Goal: Transaction & Acquisition: Purchase product/service

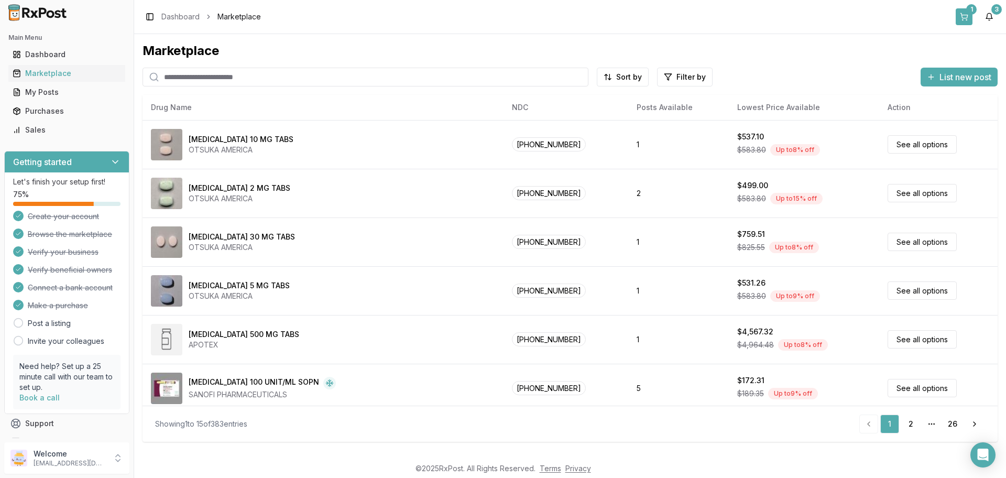
click at [965, 15] on button "1" at bounding box center [964, 16] width 17 height 17
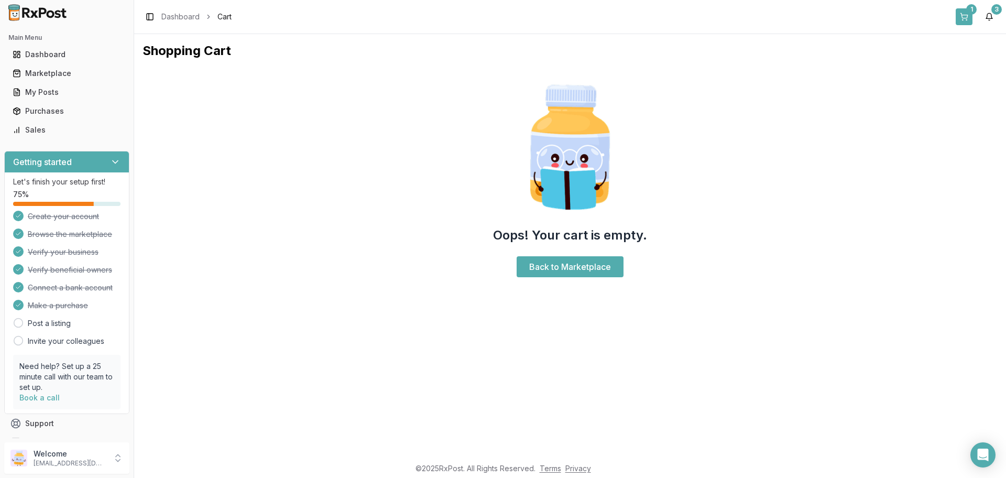
click at [972, 10] on div "1" at bounding box center [972, 9] width 10 height 10
click at [964, 18] on button "1" at bounding box center [964, 16] width 17 height 17
click at [49, 110] on div "Purchases" at bounding box center [67, 111] width 108 height 10
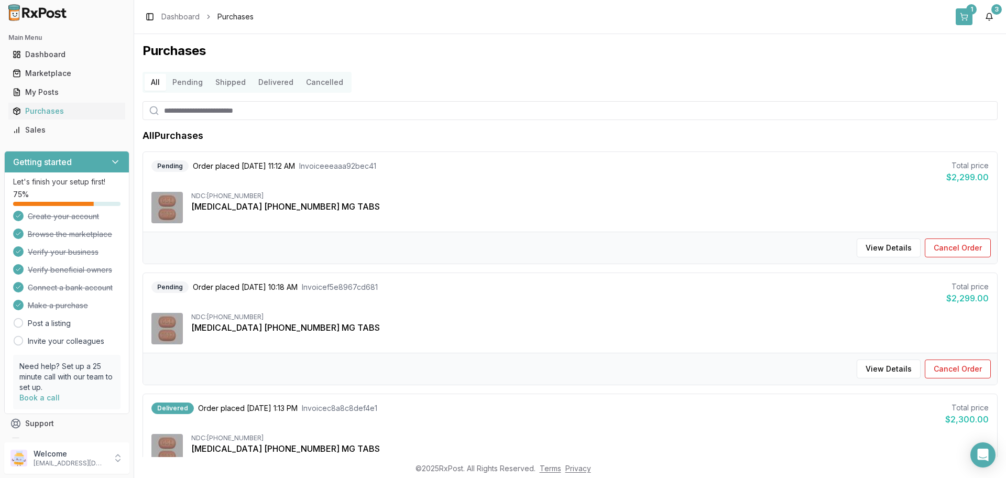
click at [965, 17] on button "1" at bounding box center [964, 16] width 17 height 17
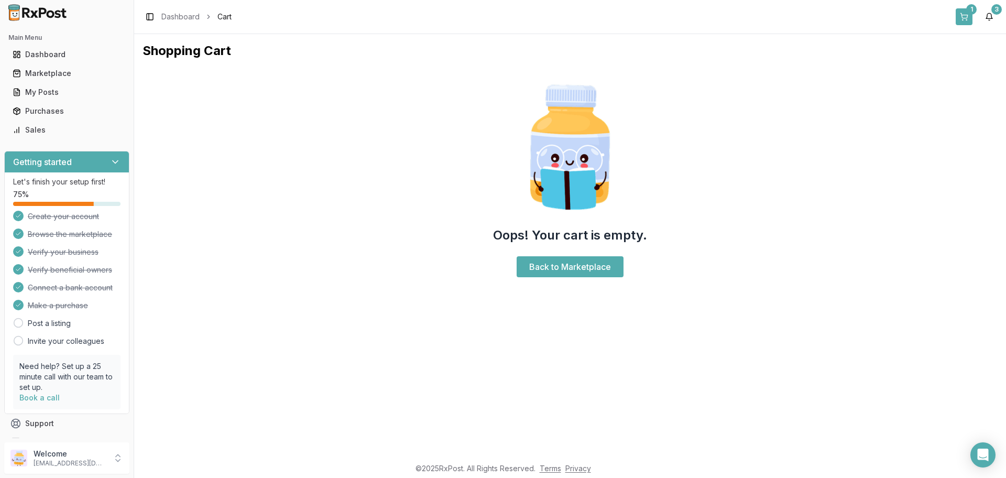
click at [969, 11] on div "1" at bounding box center [972, 9] width 10 height 10
click at [50, 73] on div "Marketplace" at bounding box center [67, 73] width 108 height 10
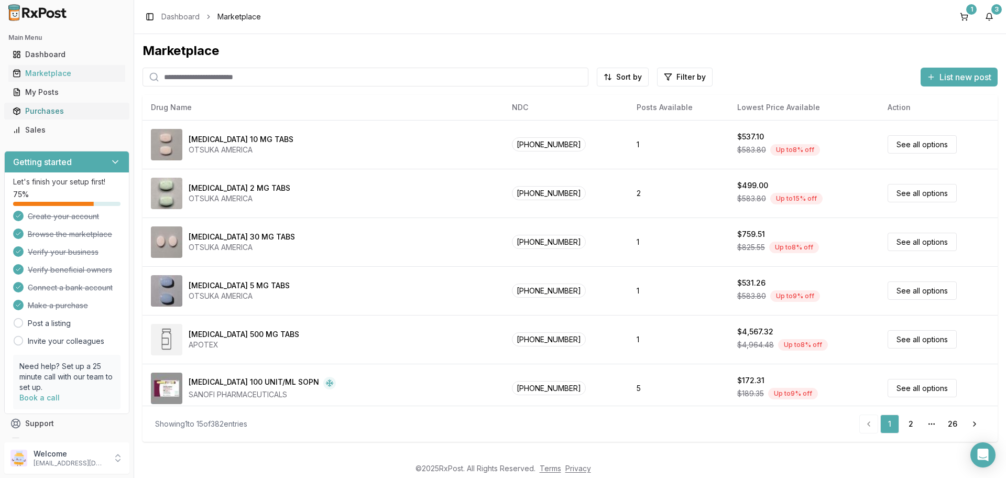
click at [47, 111] on div "Purchases" at bounding box center [67, 111] width 108 height 10
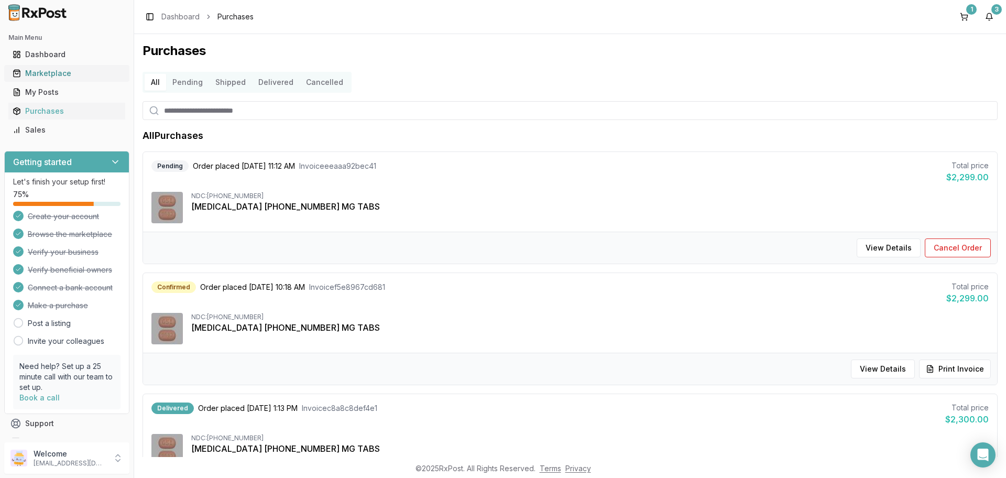
click at [68, 69] on div "Marketplace" at bounding box center [67, 73] width 108 height 10
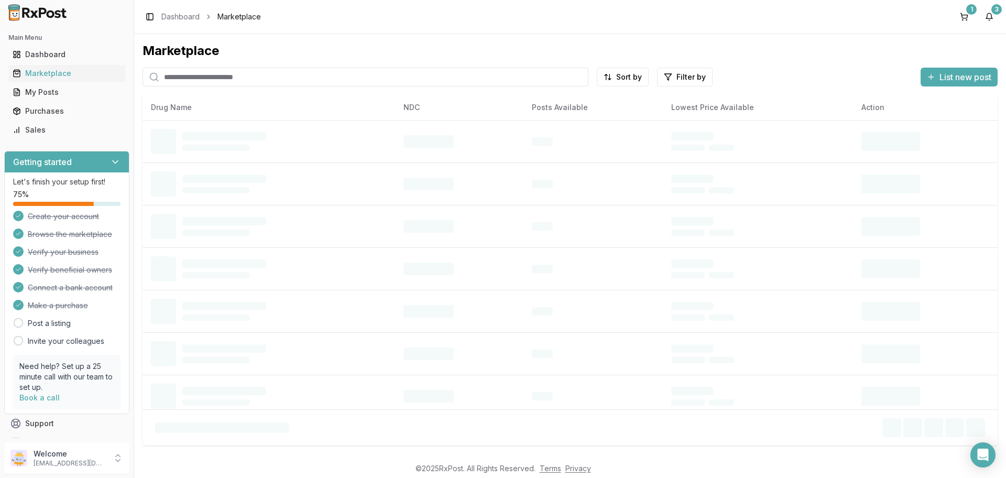
click at [197, 78] on input "search" at bounding box center [366, 77] width 446 height 19
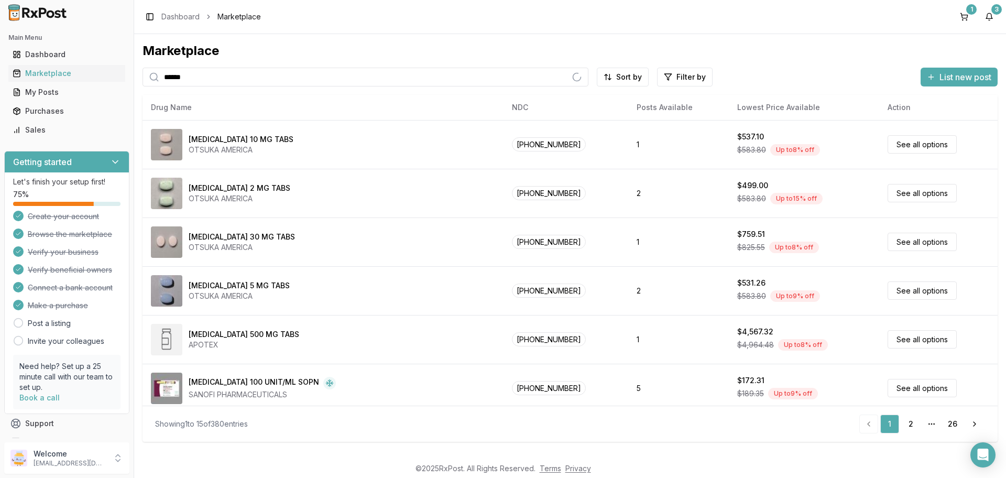
type input "******"
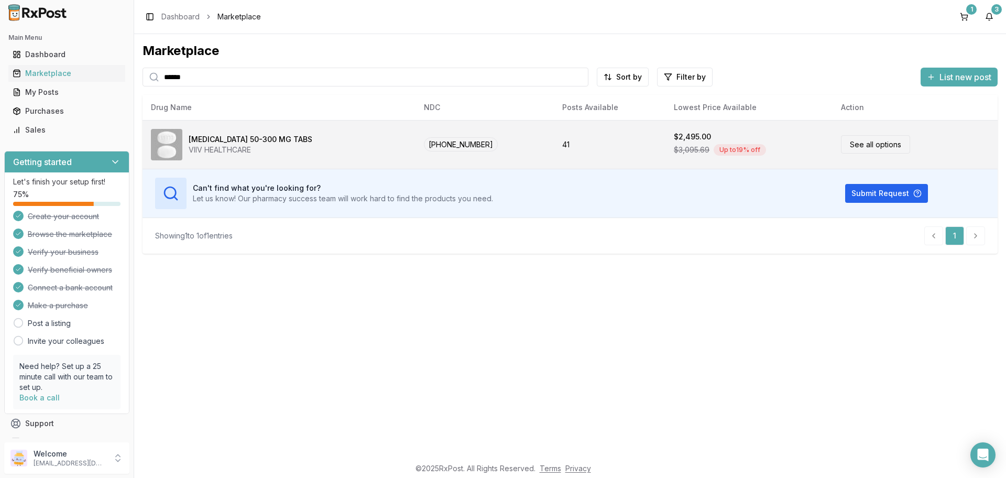
click at [847, 146] on link "See all options" at bounding box center [875, 144] width 69 height 18
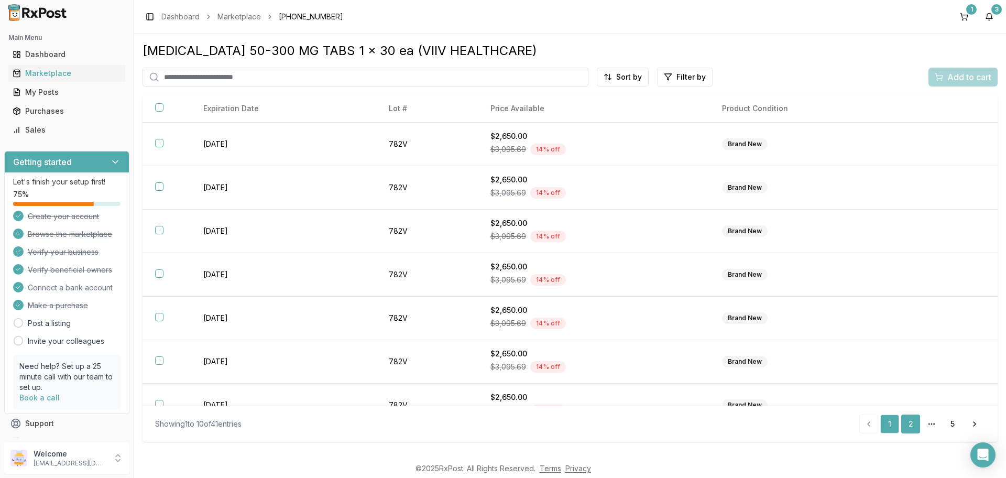
click at [910, 427] on link "2" at bounding box center [911, 424] width 19 height 19
click at [912, 425] on link "3" at bounding box center [911, 424] width 19 height 19
click at [928, 424] on link "4" at bounding box center [931, 424] width 19 height 19
click at [949, 422] on link "5" at bounding box center [952, 424] width 19 height 19
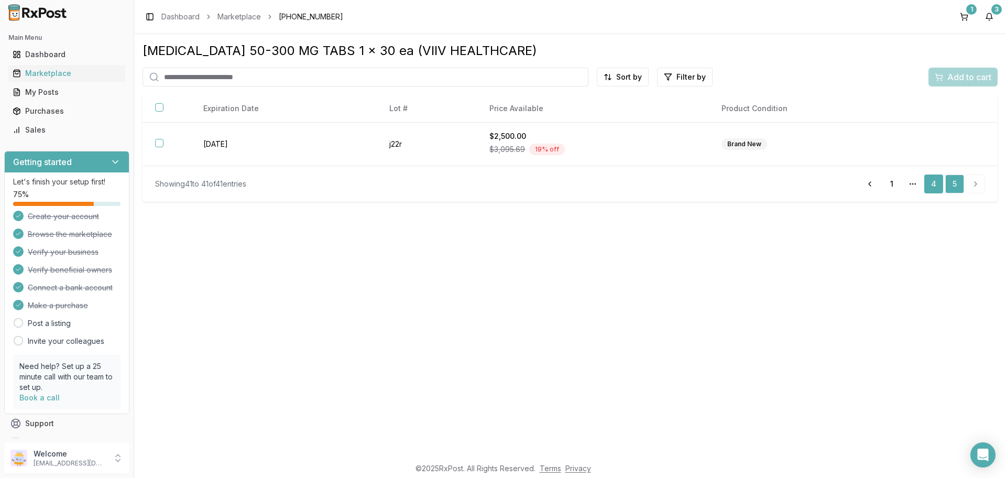
click at [934, 186] on link "4" at bounding box center [934, 184] width 19 height 19
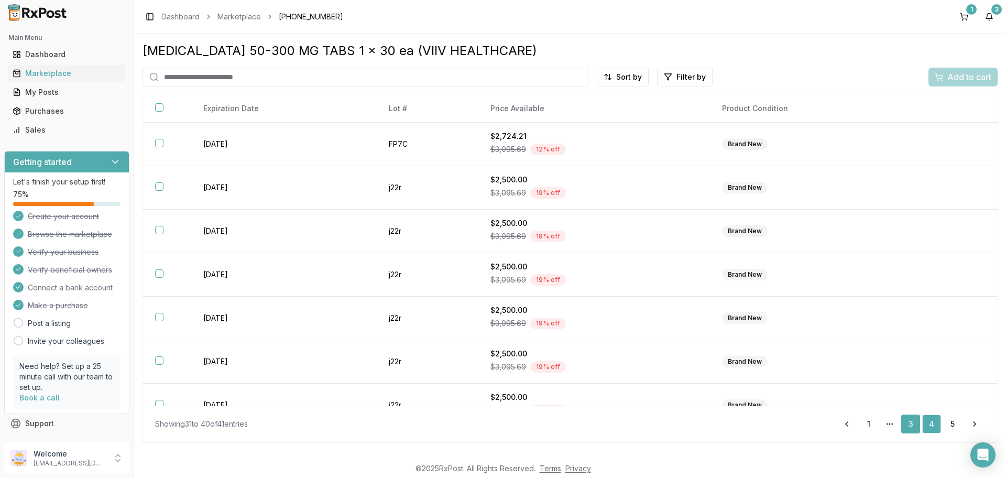
click at [909, 424] on link "3" at bounding box center [911, 424] width 19 height 19
click at [891, 424] on link "2" at bounding box center [890, 424] width 19 height 19
click at [869, 425] on link "1" at bounding box center [869, 424] width 19 height 19
click at [909, 425] on link "2" at bounding box center [911, 424] width 19 height 19
click at [929, 422] on icon "pagination" at bounding box center [932, 424] width 8 height 8
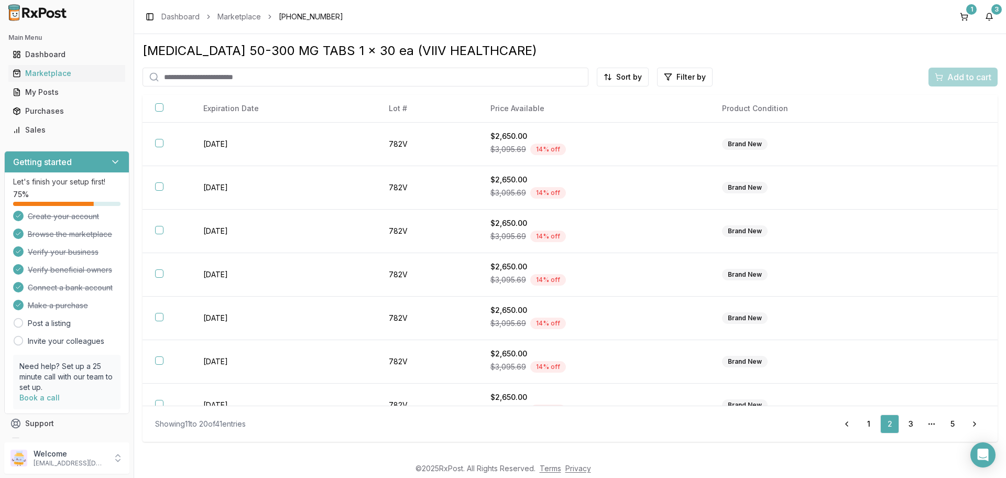
click at [935, 424] on circle "pagination" at bounding box center [934, 424] width 1 height 1
click at [951, 422] on link "5" at bounding box center [952, 424] width 19 height 19
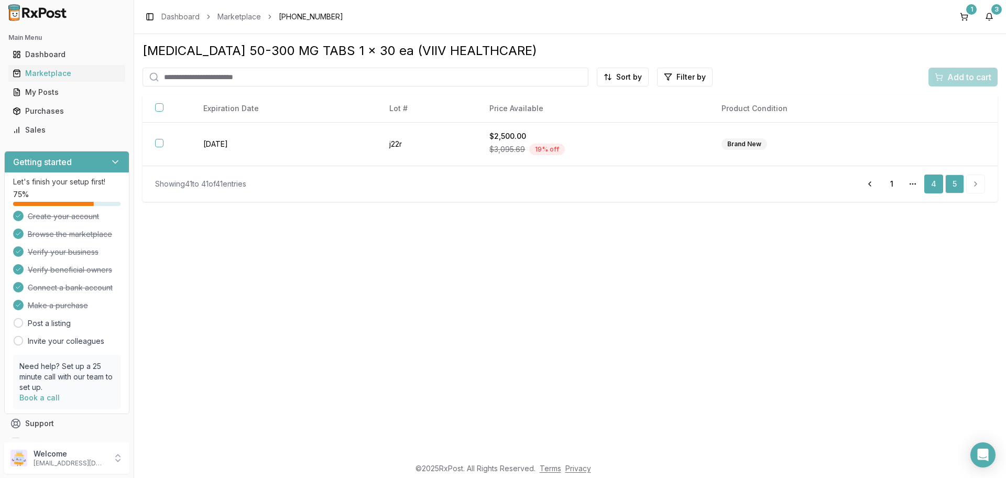
click at [931, 187] on link "4" at bounding box center [934, 184] width 19 height 19
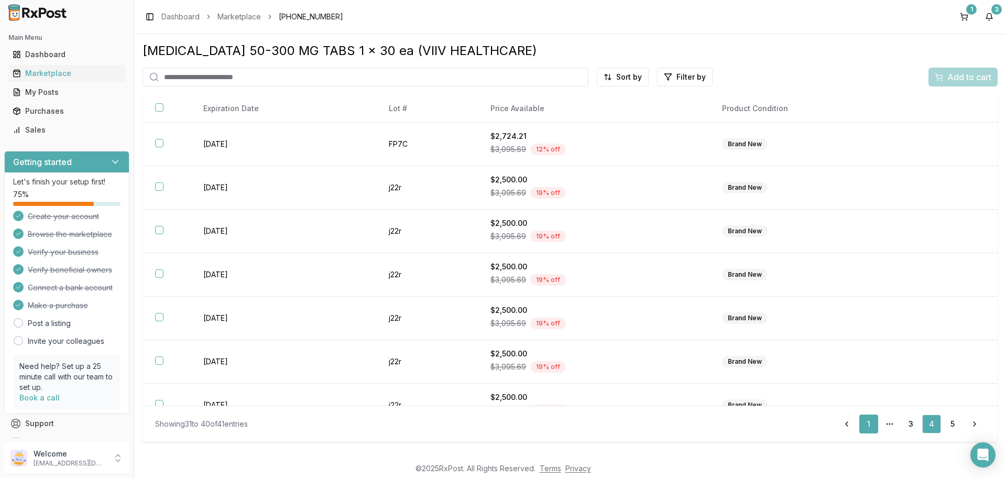
click at [869, 424] on link "1" at bounding box center [869, 424] width 19 height 19
click at [910, 426] on link "2" at bounding box center [911, 424] width 19 height 19
click at [930, 424] on icon "pagination" at bounding box center [932, 424] width 8 height 8
click at [976, 425] on link "Next" at bounding box center [974, 424] width 21 height 19
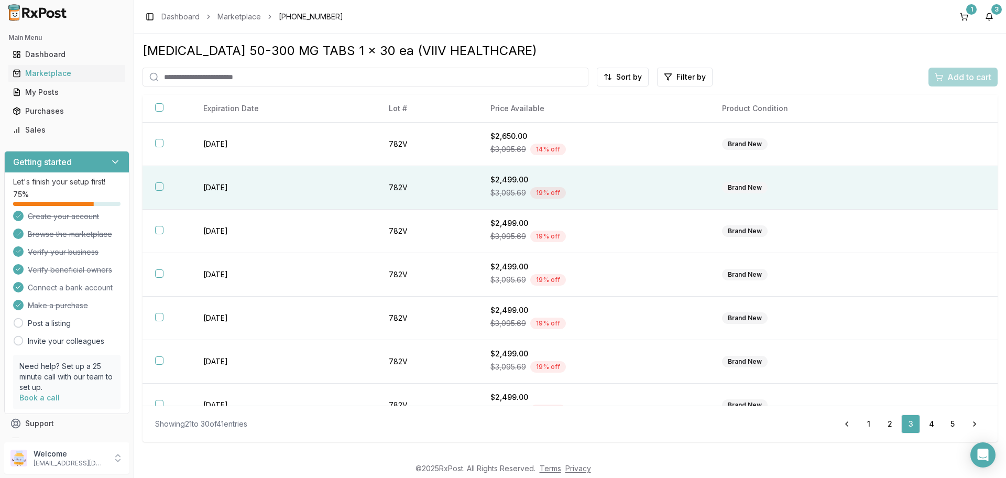
click at [738, 188] on div "Brand New" at bounding box center [745, 188] width 46 height 12
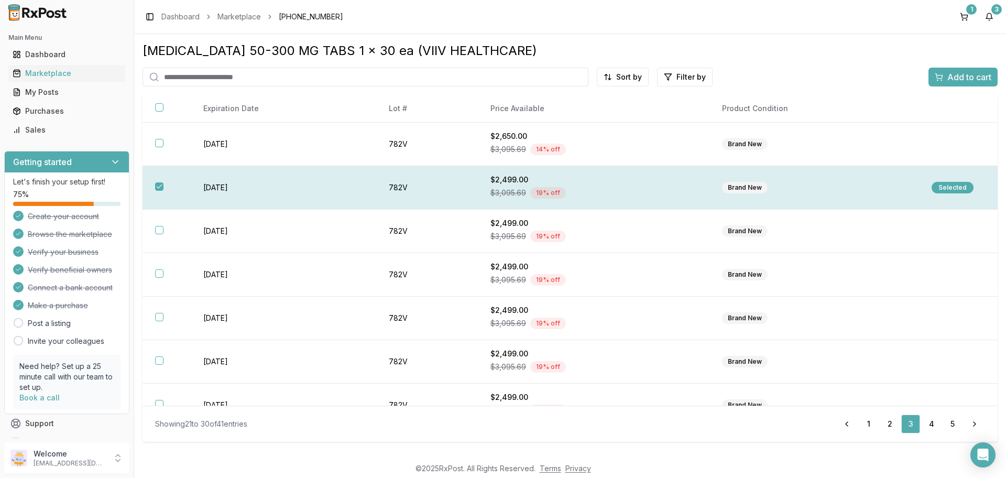
click at [946, 187] on div "Selected" at bounding box center [953, 188] width 42 height 12
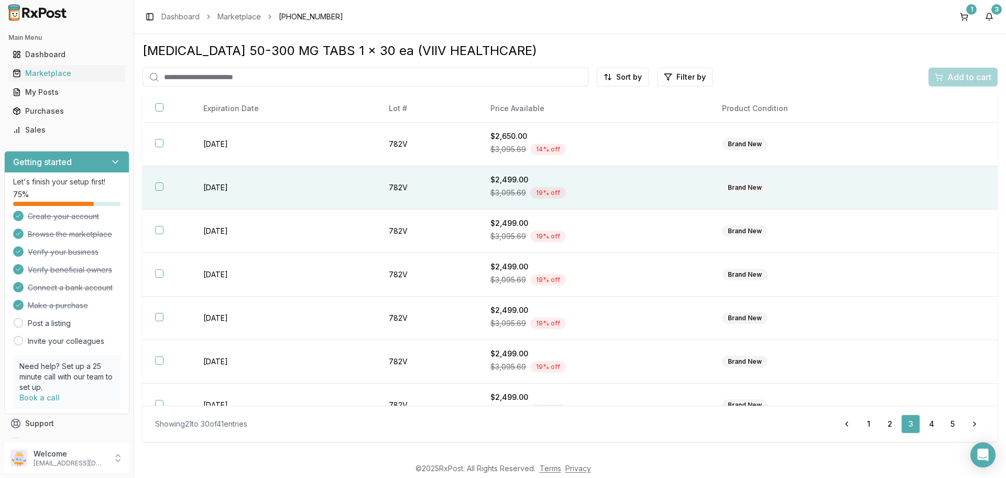
click at [158, 187] on button "button" at bounding box center [159, 186] width 8 height 8
click at [953, 71] on span "Add to cart" at bounding box center [970, 77] width 44 height 13
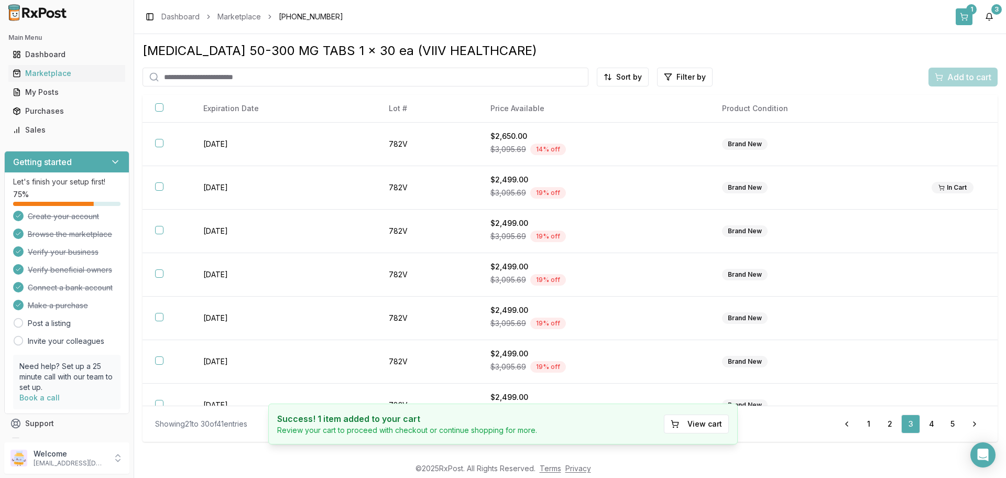
click at [965, 16] on button "1" at bounding box center [964, 16] width 17 height 17
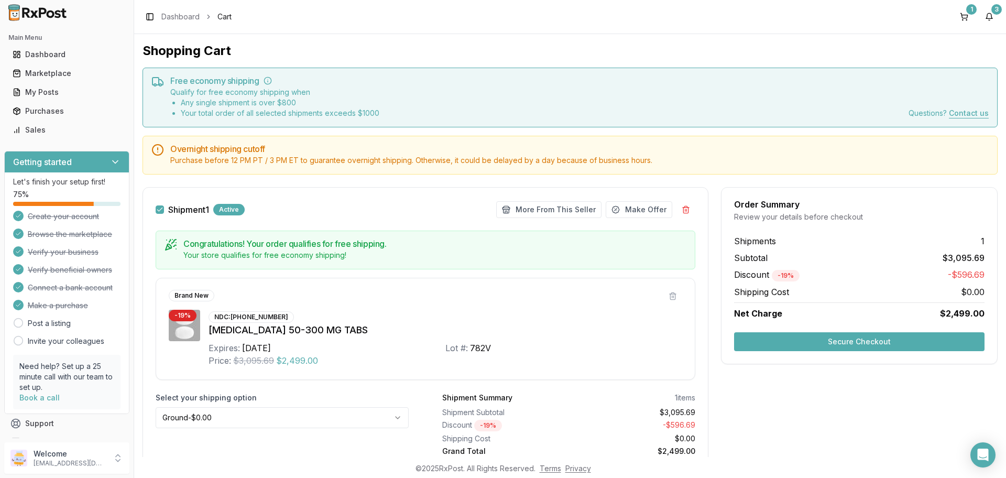
click at [863, 341] on button "Secure Checkout" at bounding box center [859, 341] width 251 height 19
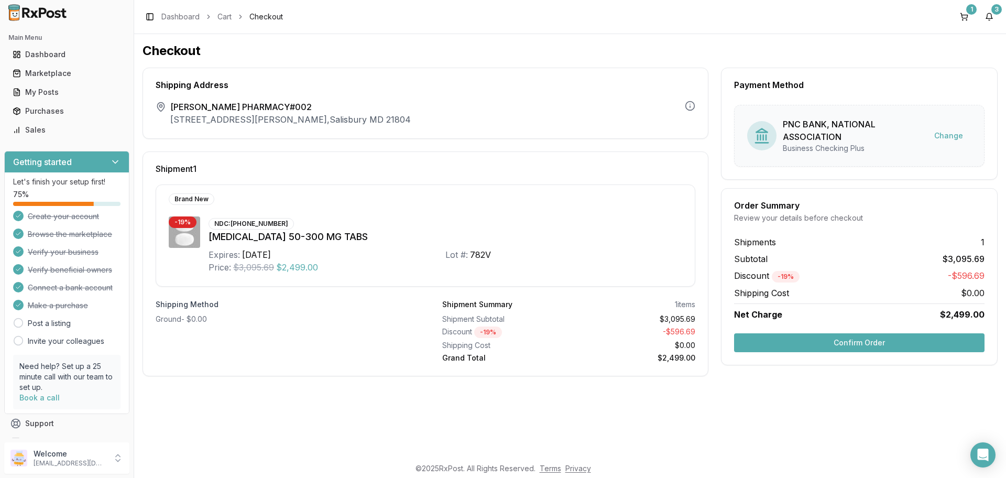
click at [870, 343] on button "Confirm Order" at bounding box center [859, 342] width 251 height 19
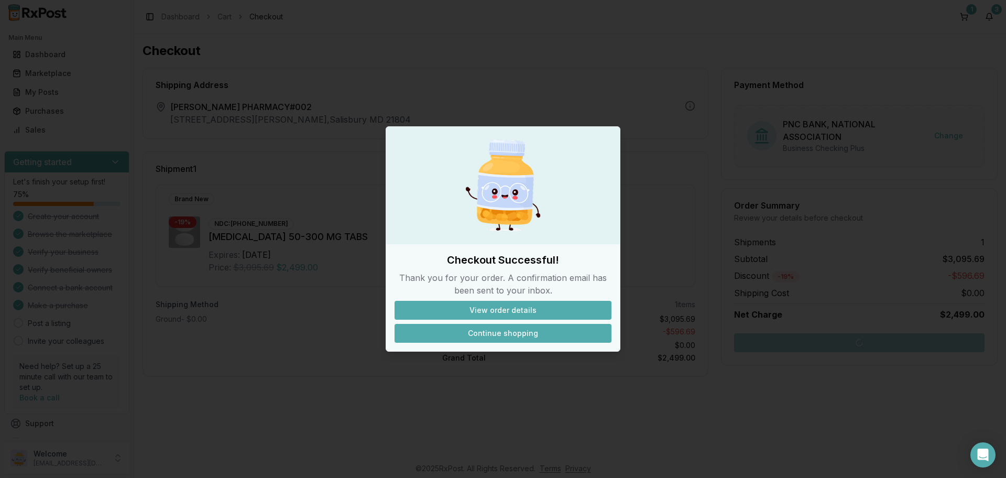
click at [500, 335] on button "Continue shopping" at bounding box center [503, 333] width 217 height 19
